Goal: Check status

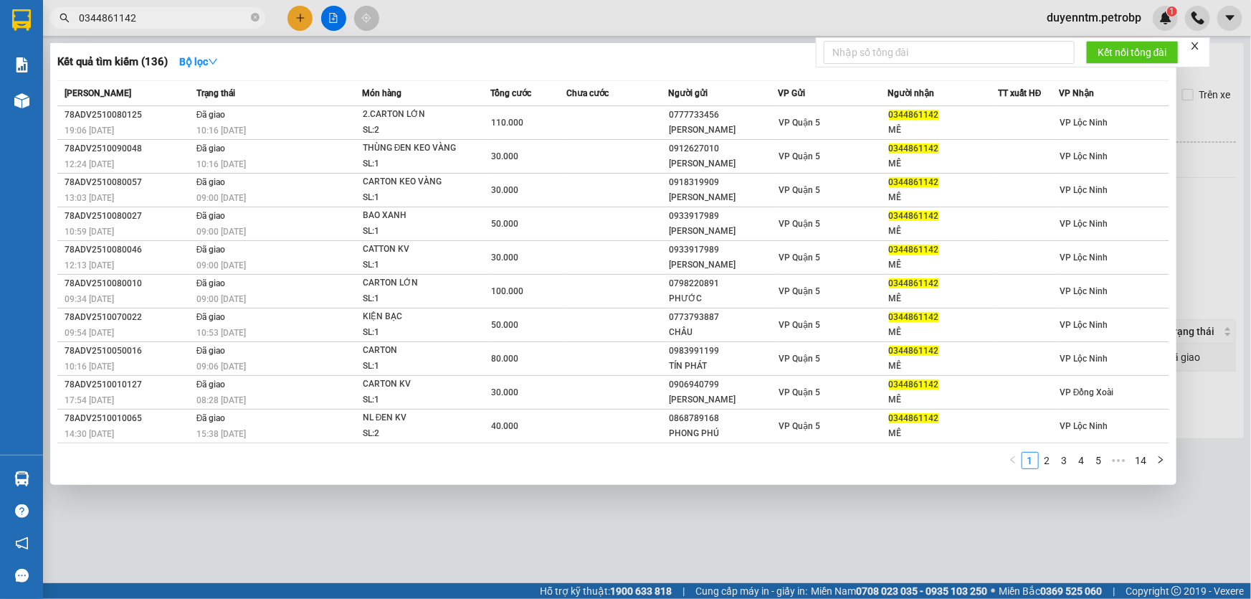
click at [250, 18] on span "0344861142" at bounding box center [157, 18] width 215 height 22
click at [252, 16] on icon "close-circle" at bounding box center [255, 17] width 9 height 9
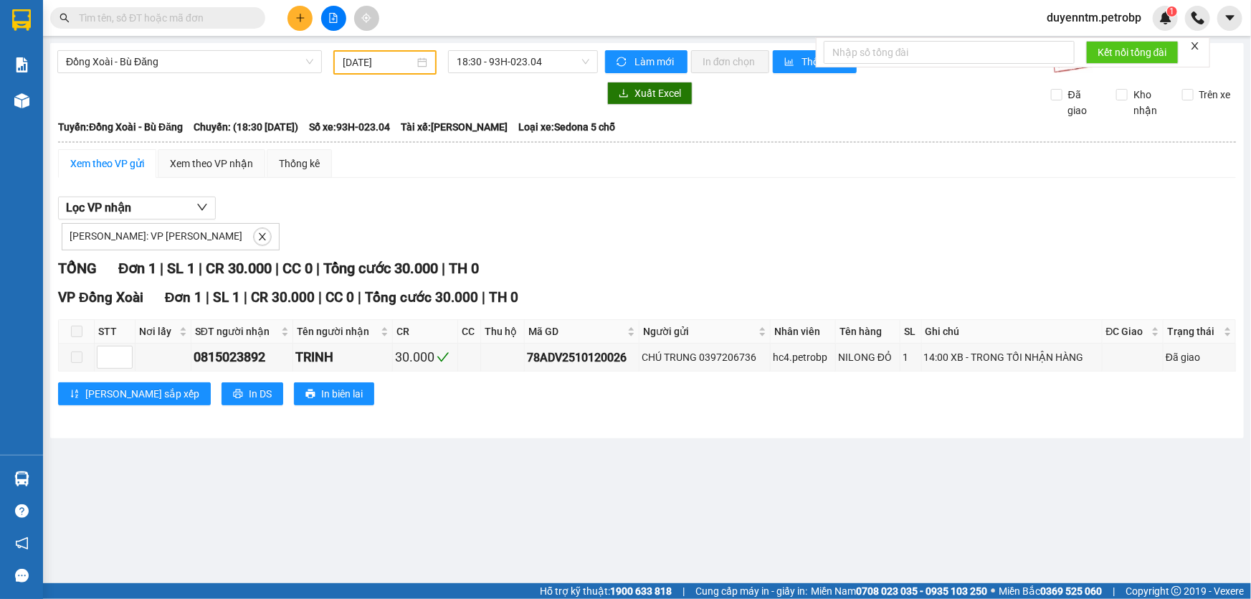
click at [224, 17] on input "text" at bounding box center [163, 18] width 169 height 16
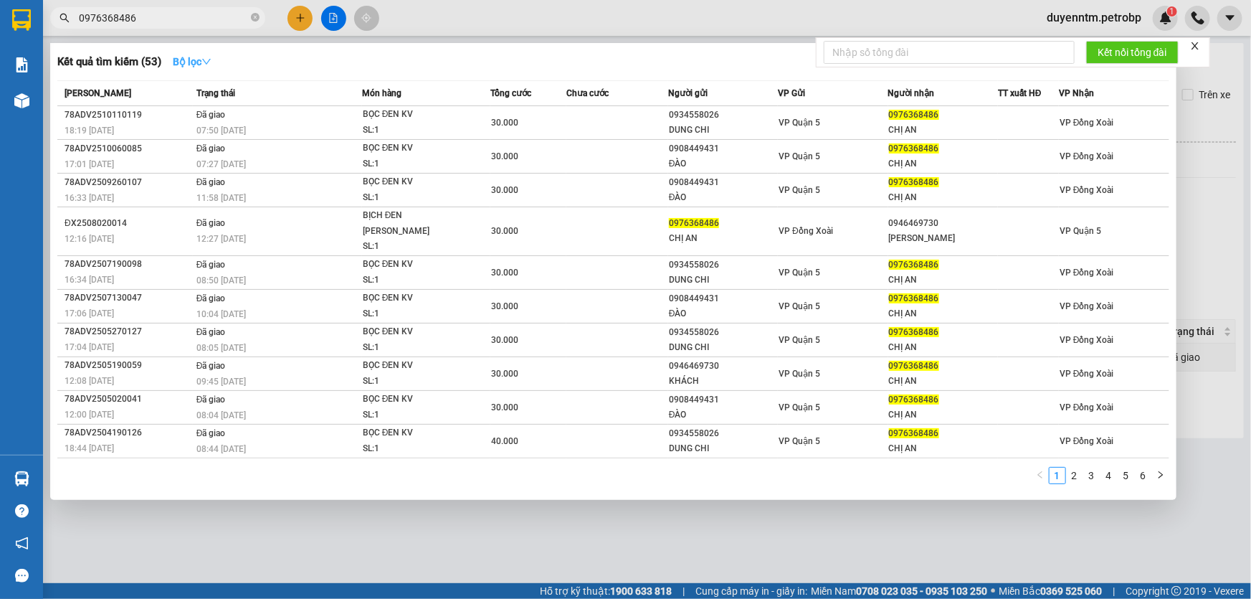
type input "0976368486"
click at [200, 59] on strong "Bộ lọc" at bounding box center [192, 61] width 39 height 11
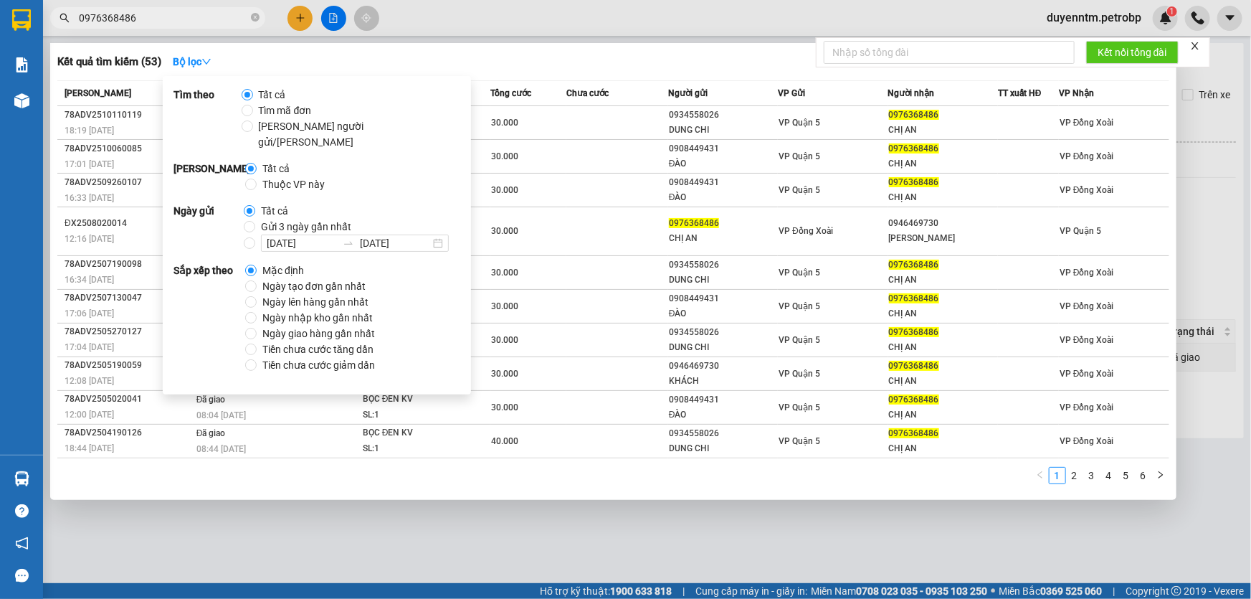
click at [308, 219] on span "Gửi 3 ngày gần nhất" at bounding box center [306, 227] width 102 height 16
click at [255, 221] on input "Gửi 3 ngày gần nhất" at bounding box center [249, 226] width 11 height 11
radio input "true"
radio input "false"
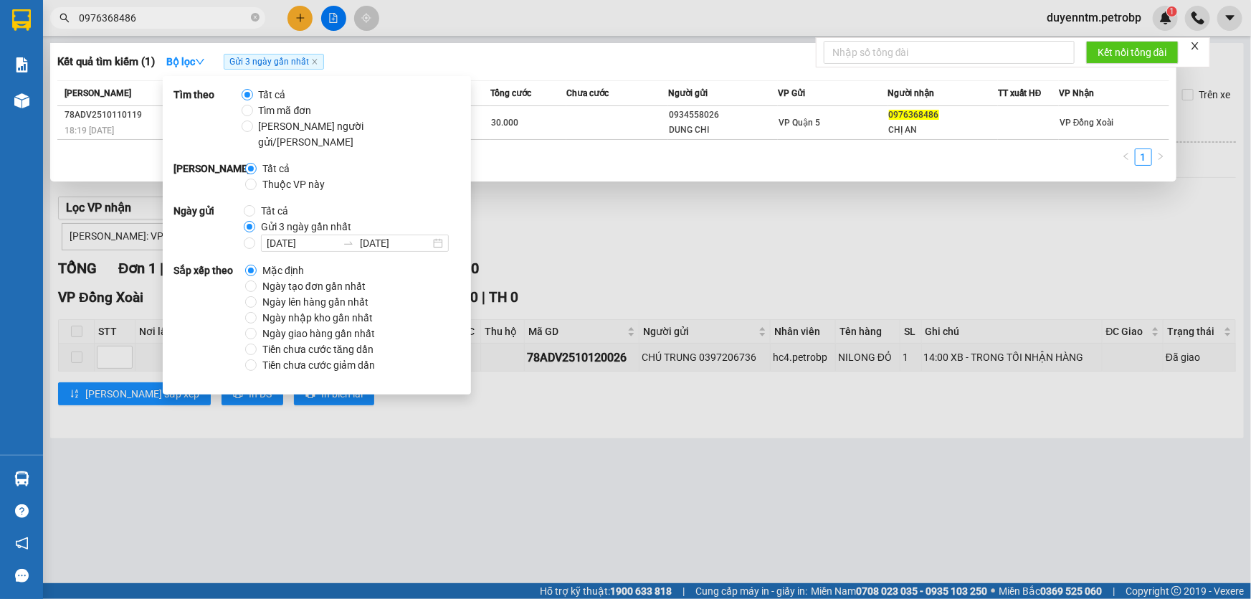
click at [523, 48] on div "Kết quả [PERSON_NAME] ( 1 ) Bộ lọc Gửi 3 ngày gần nhất Mã ĐH Trạng thái Món hàn…" at bounding box center [613, 112] width 1126 height 138
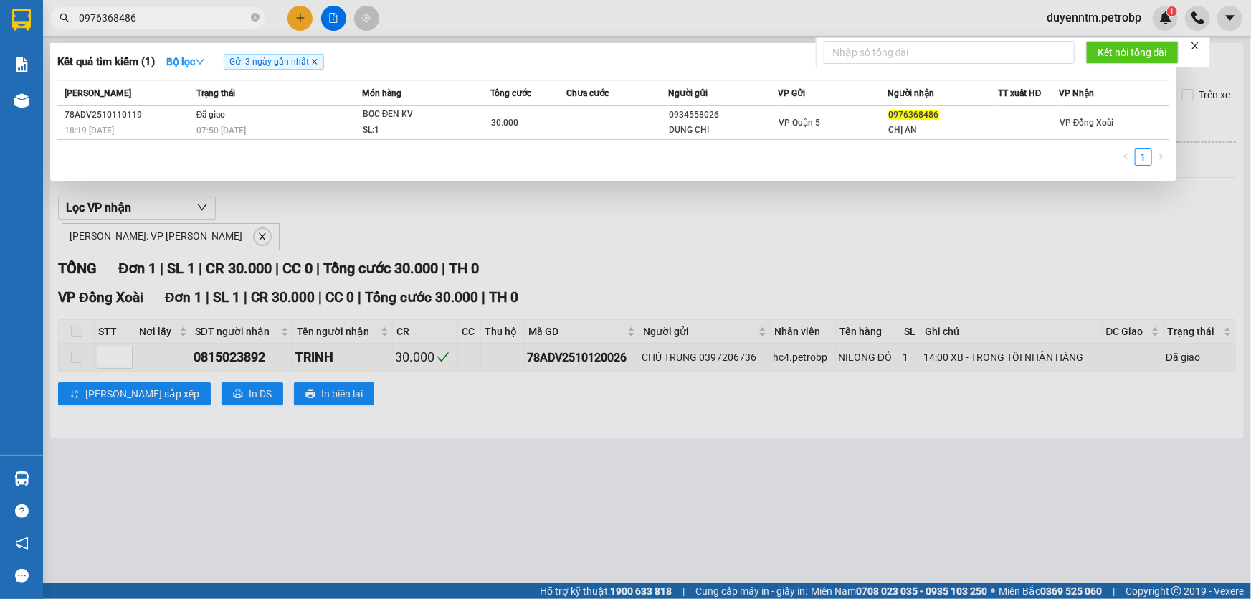
click at [318, 65] on icon "close" at bounding box center [314, 61] width 7 height 7
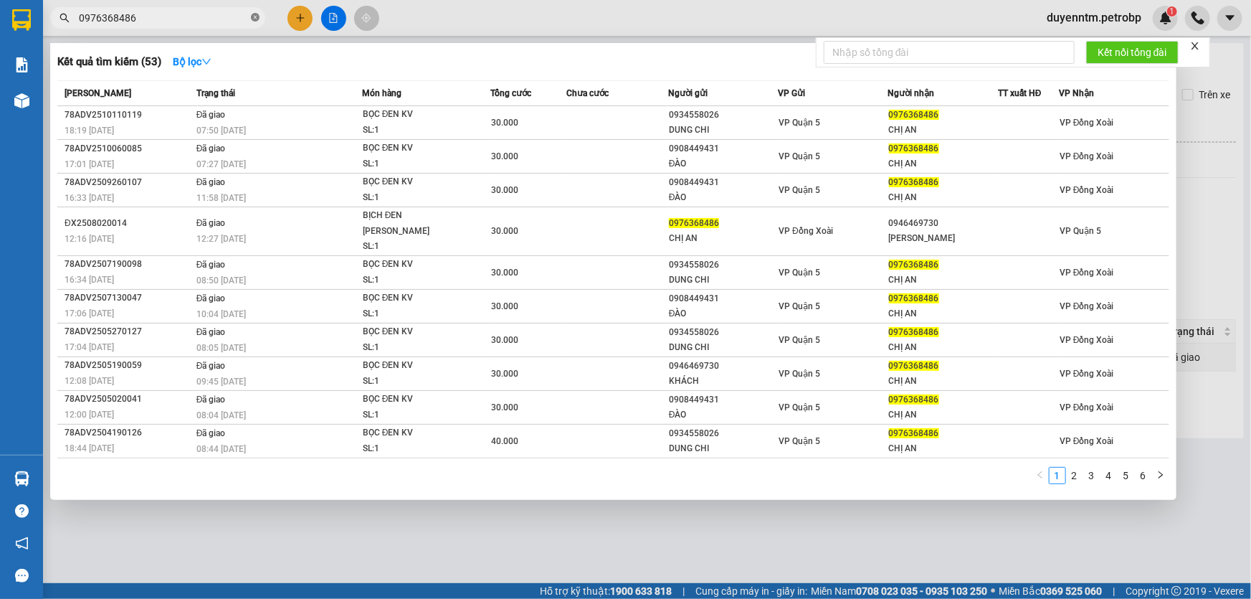
click at [257, 16] on icon "close-circle" at bounding box center [255, 17] width 9 height 9
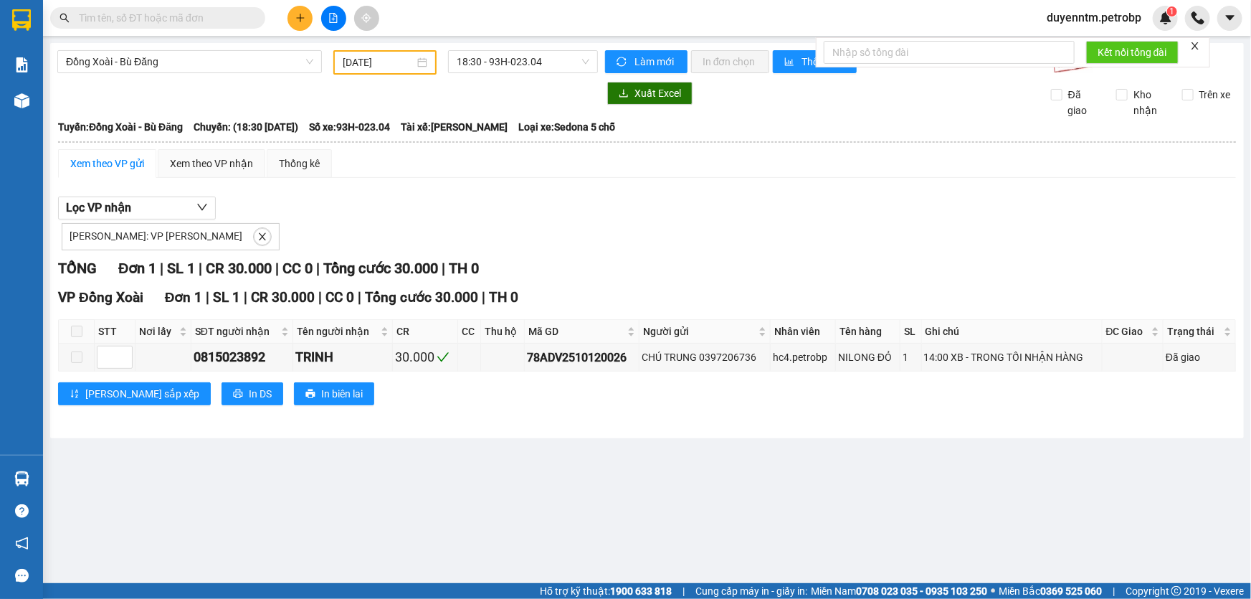
click at [190, 14] on input "text" at bounding box center [163, 18] width 169 height 16
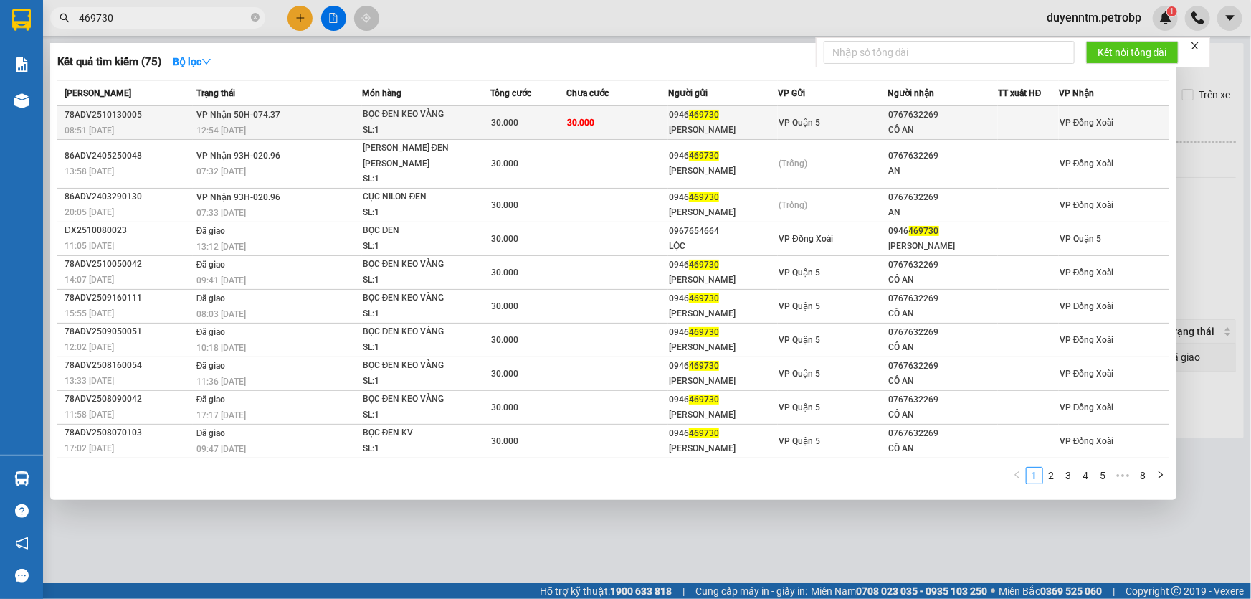
type input "469730"
click at [253, 127] on div "12:54 [DATE]" at bounding box center [278, 131] width 165 height 16
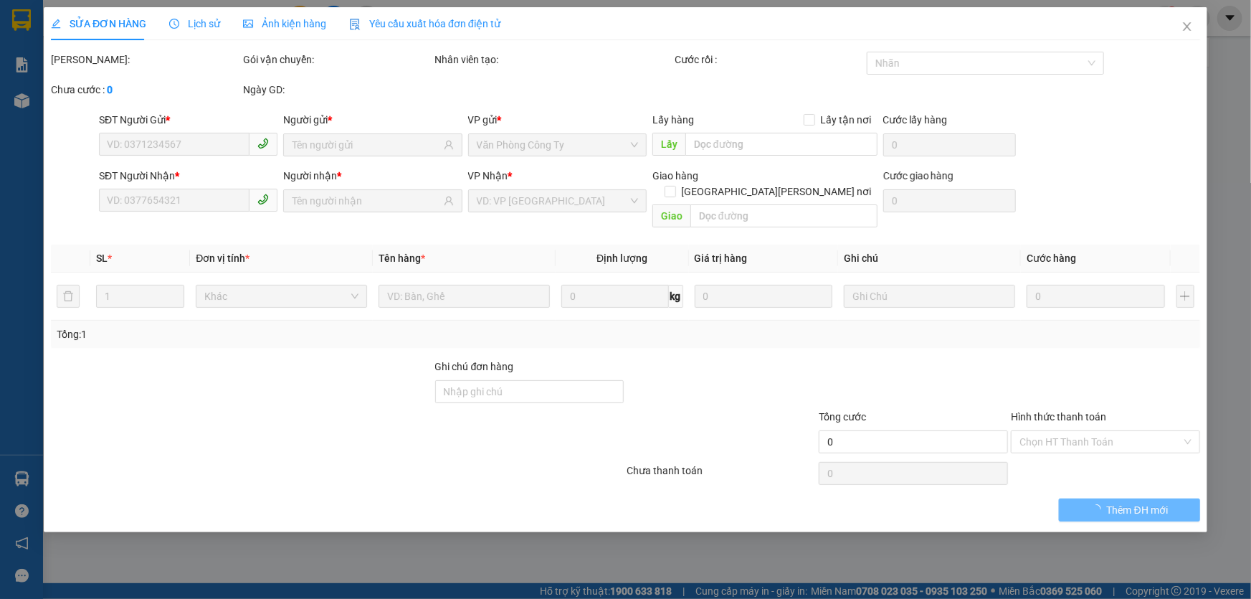
type input "0946469730"
type input "[PERSON_NAME]"
type input "0767632269"
type input "CÔ AN"
type input "30.000"
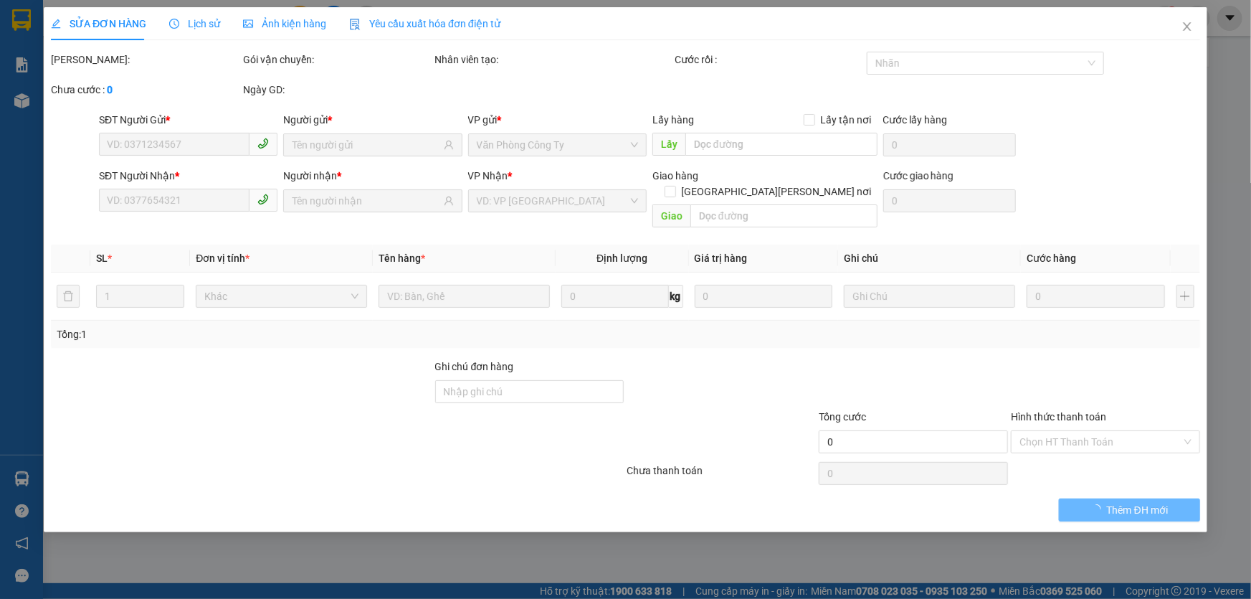
type input "30.000"
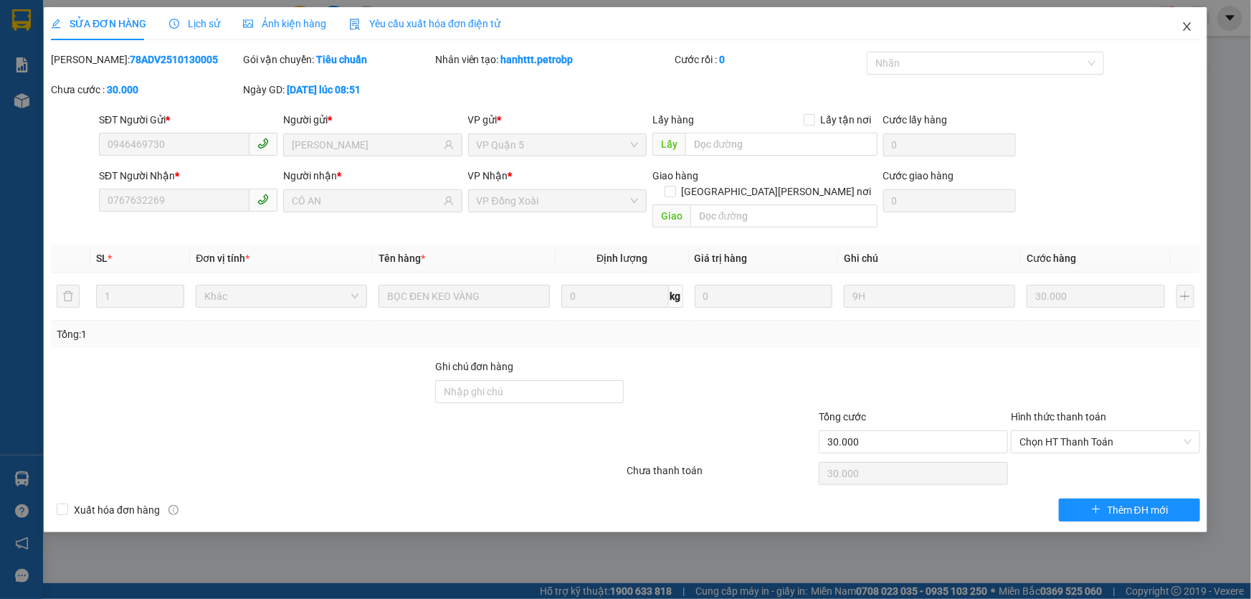
click at [1188, 25] on icon "close" at bounding box center [1187, 26] width 8 height 9
